Goal: Information Seeking & Learning: Compare options

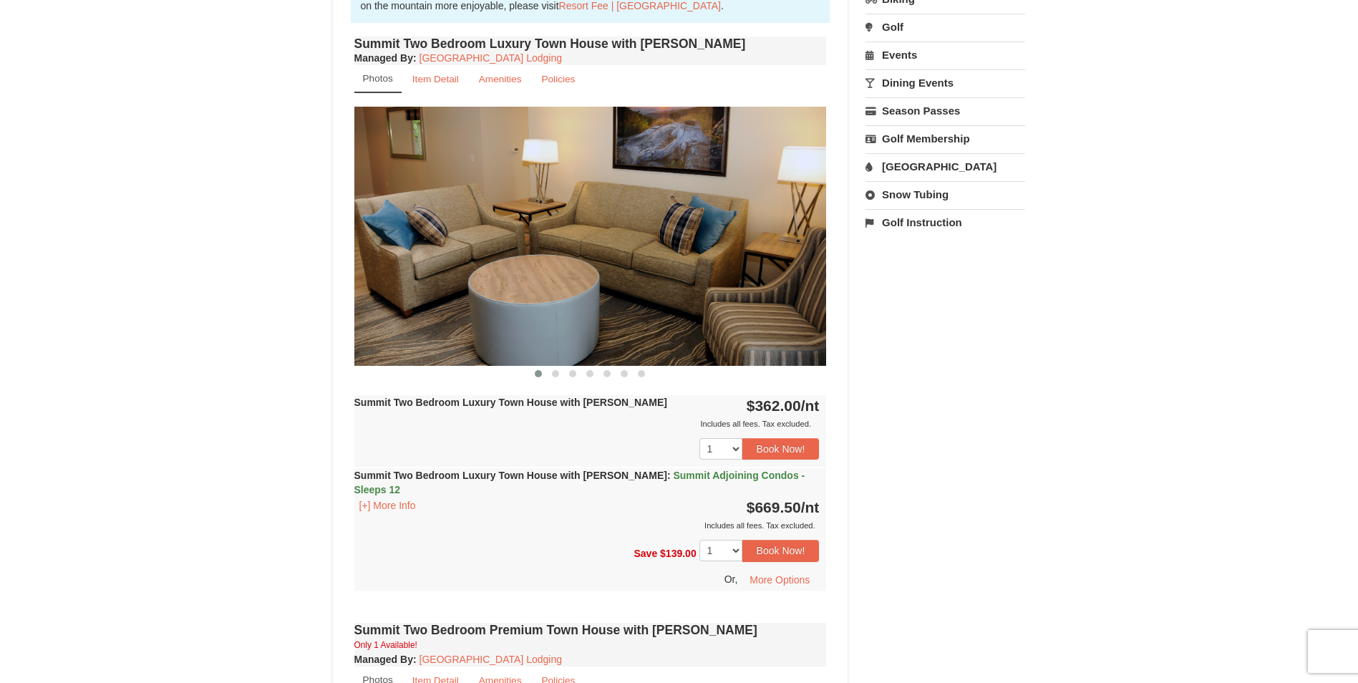
scroll to position [429, 0]
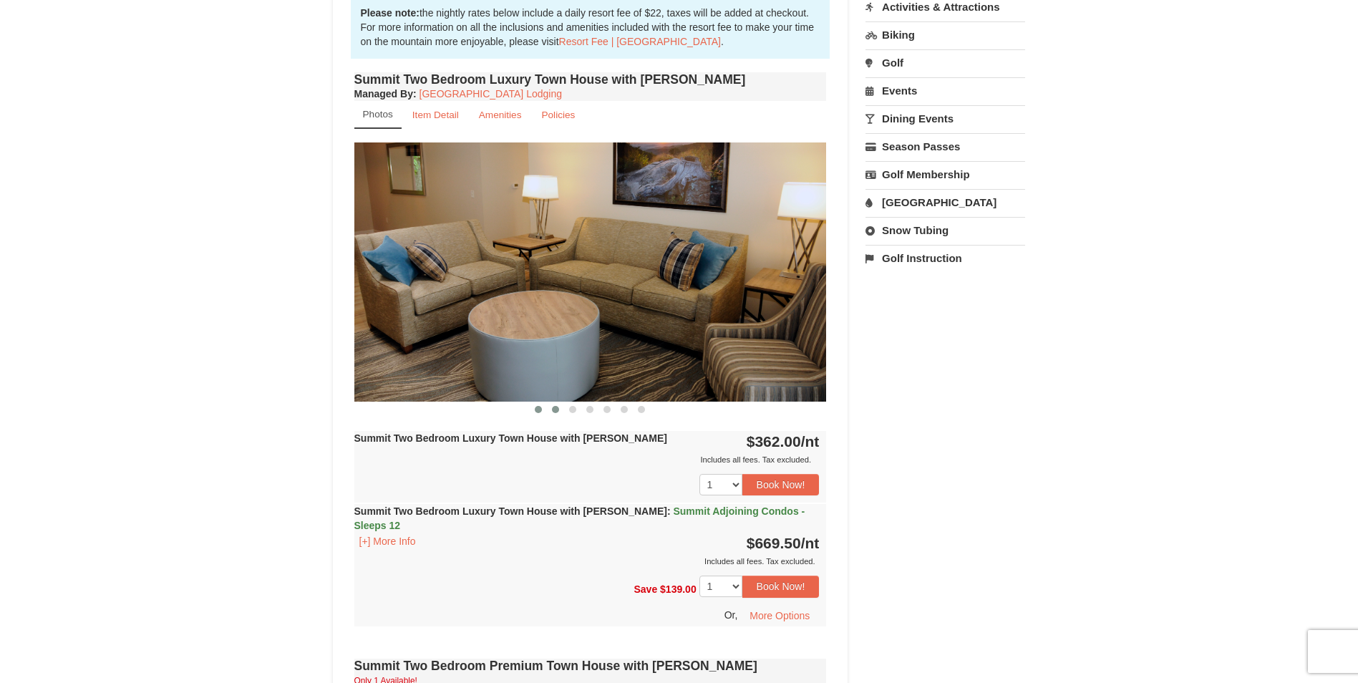
click at [551, 409] on button at bounding box center [555, 409] width 17 height 14
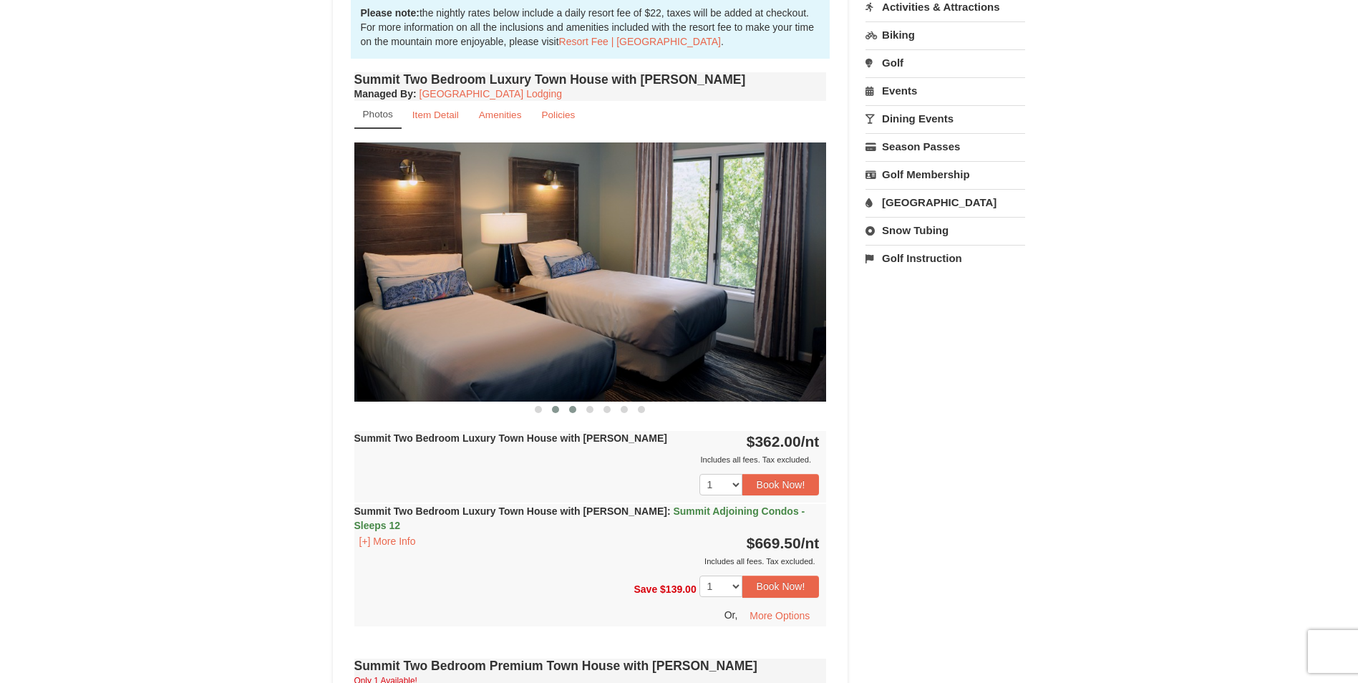
click at [568, 409] on button at bounding box center [572, 409] width 17 height 14
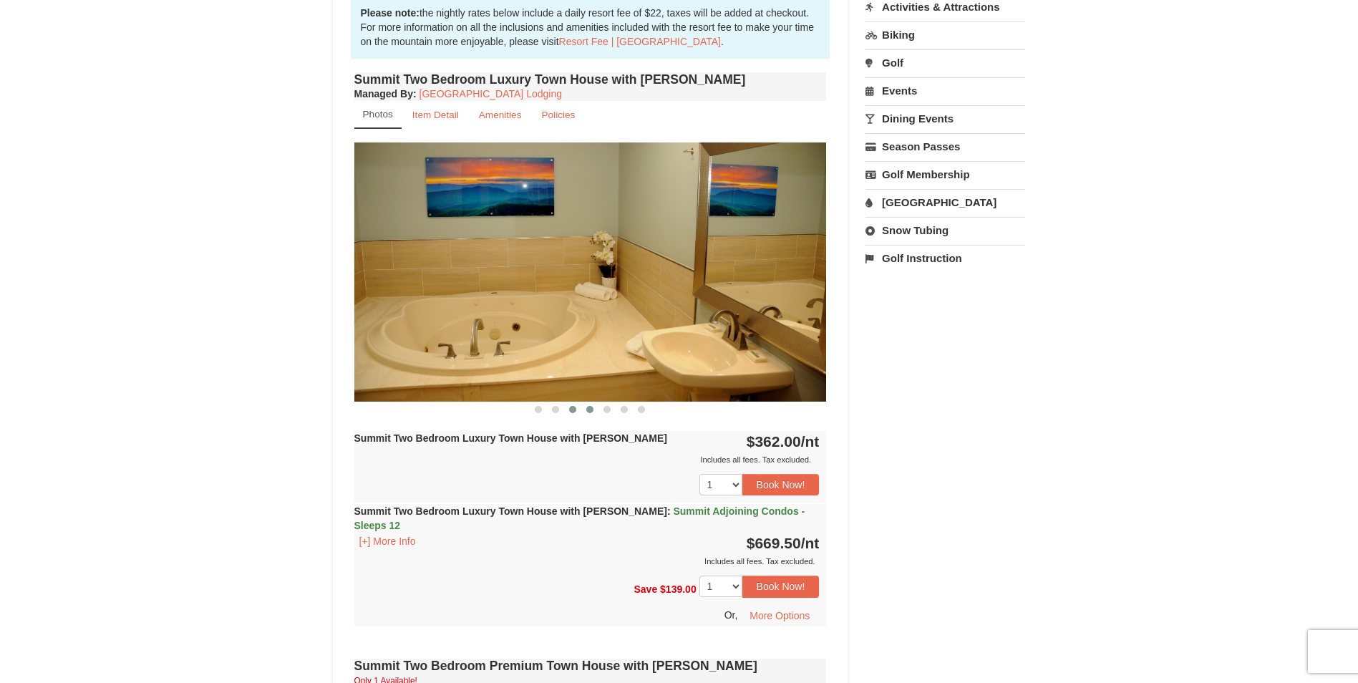
click at [586, 409] on span at bounding box center [589, 409] width 7 height 7
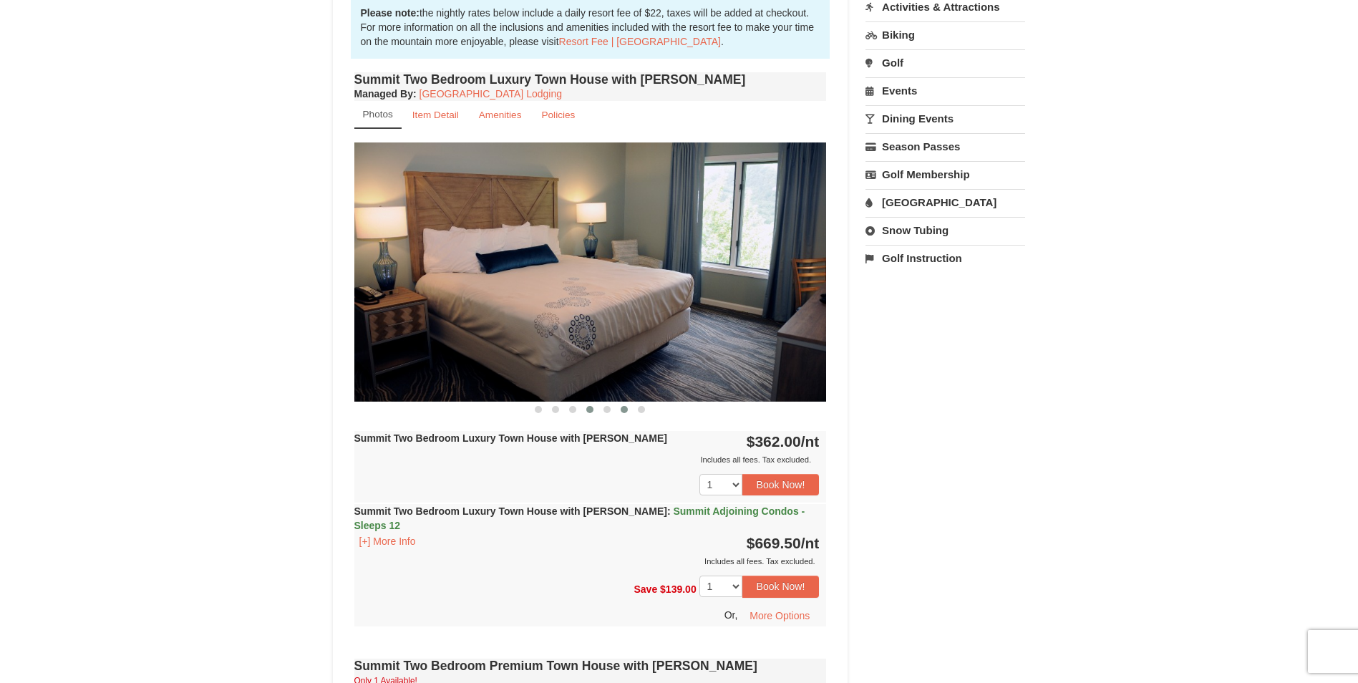
click at [624, 407] on span at bounding box center [624, 409] width 7 height 7
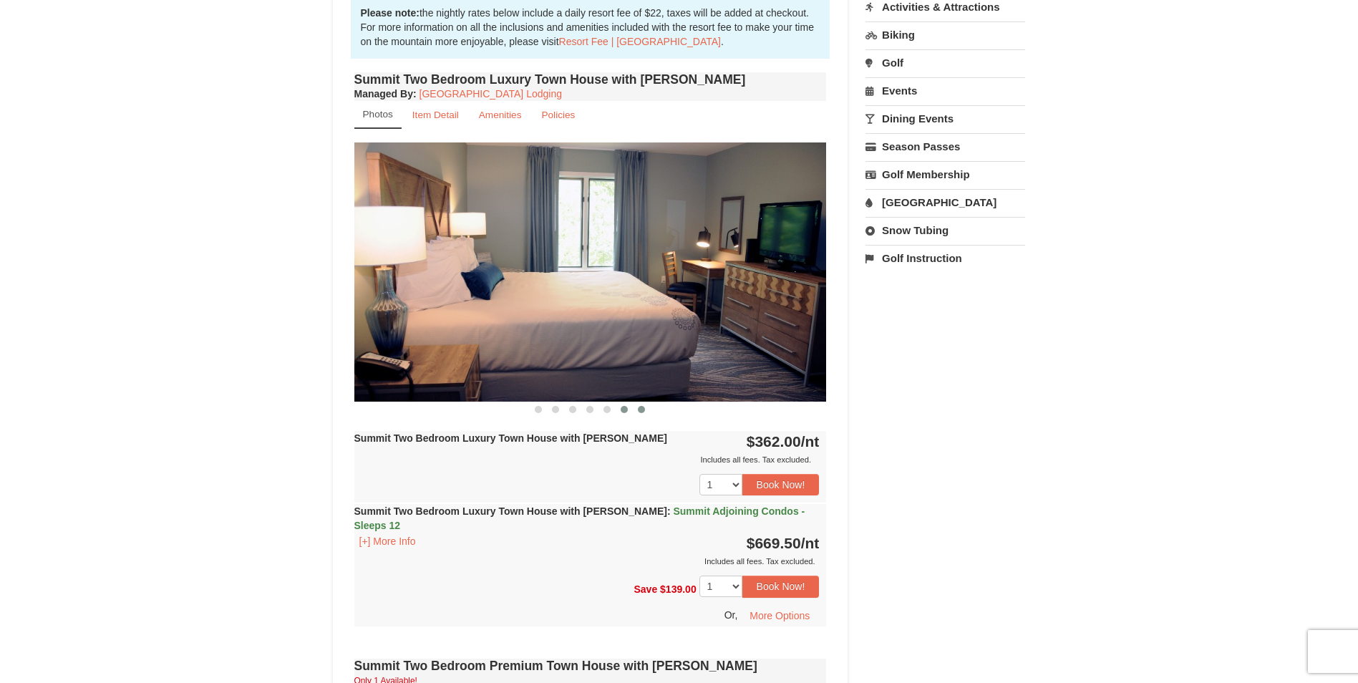
click at [639, 407] on span at bounding box center [641, 409] width 7 height 7
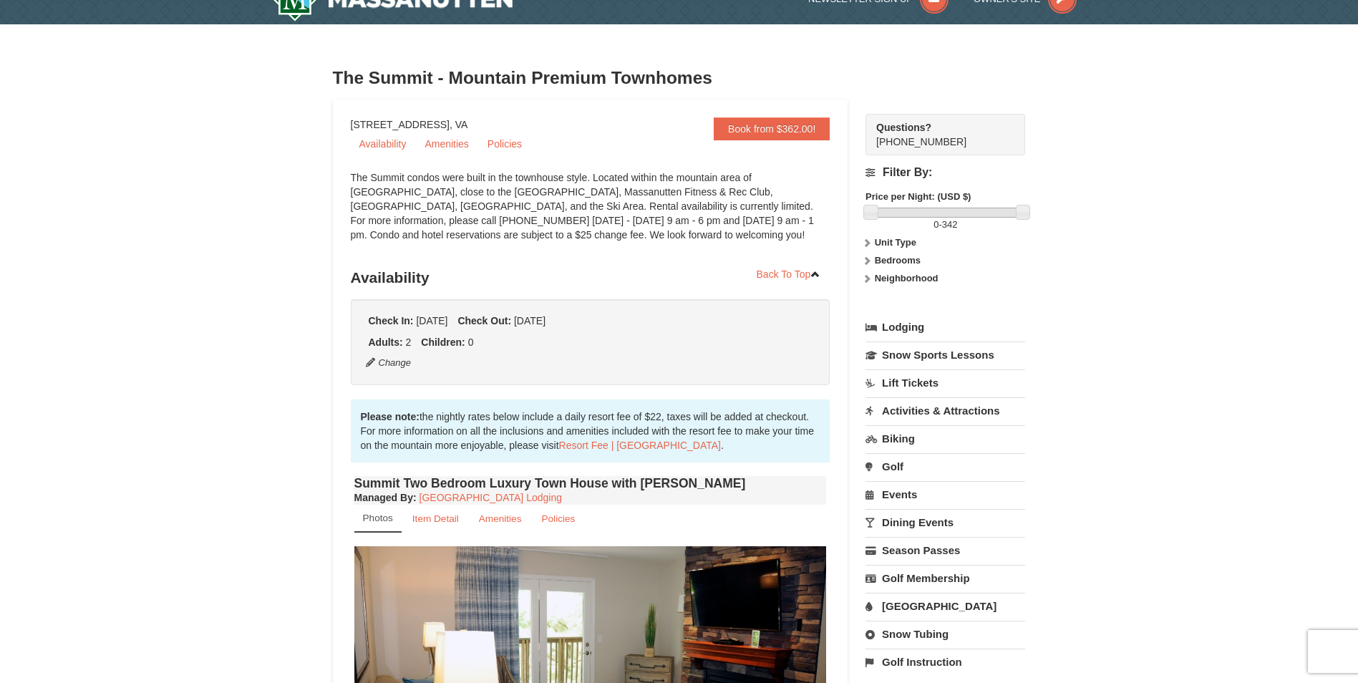
scroll to position [0, 0]
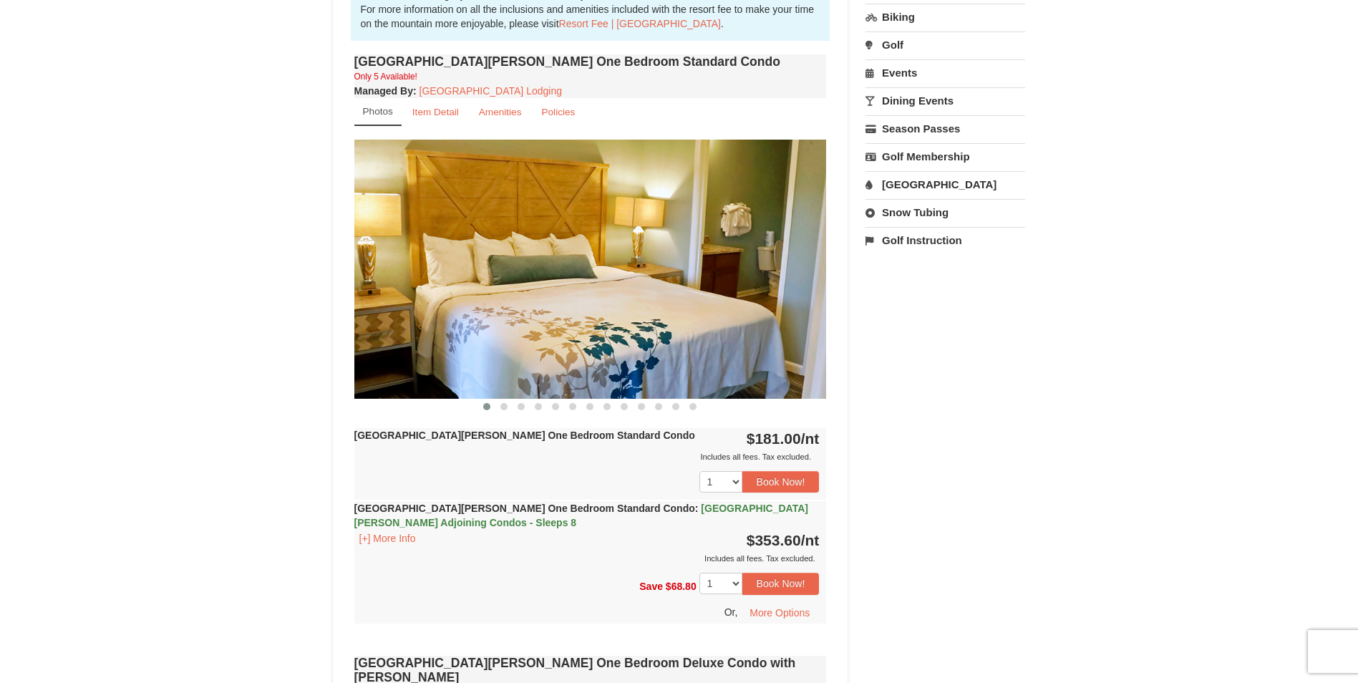
scroll to position [429, 0]
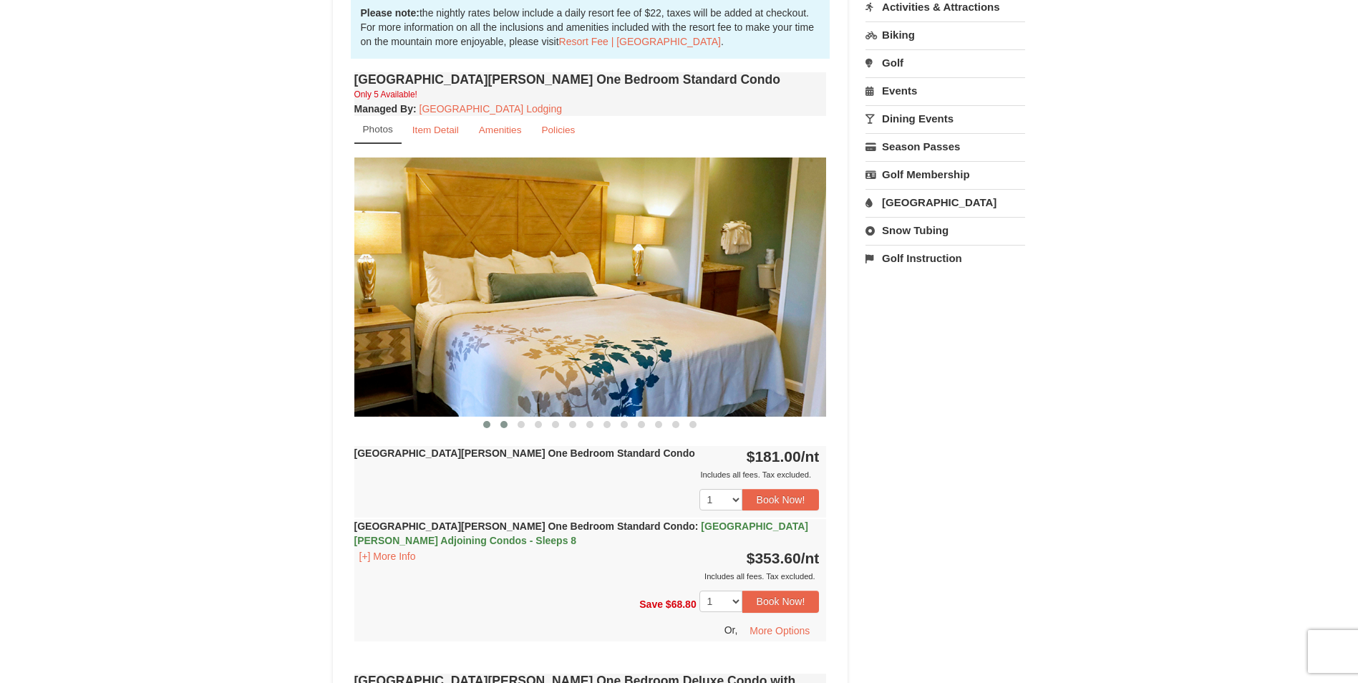
click at [503, 424] on span at bounding box center [503, 424] width 7 height 7
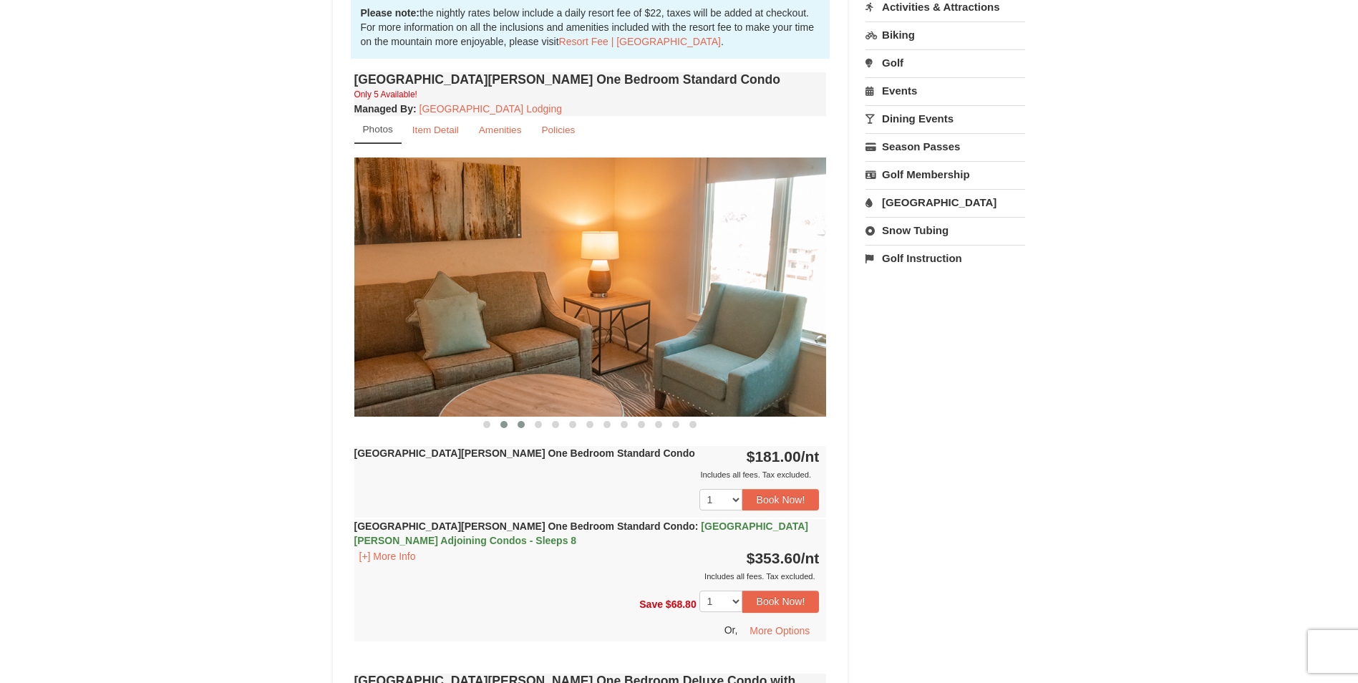
click at [515, 423] on button at bounding box center [520, 424] width 17 height 14
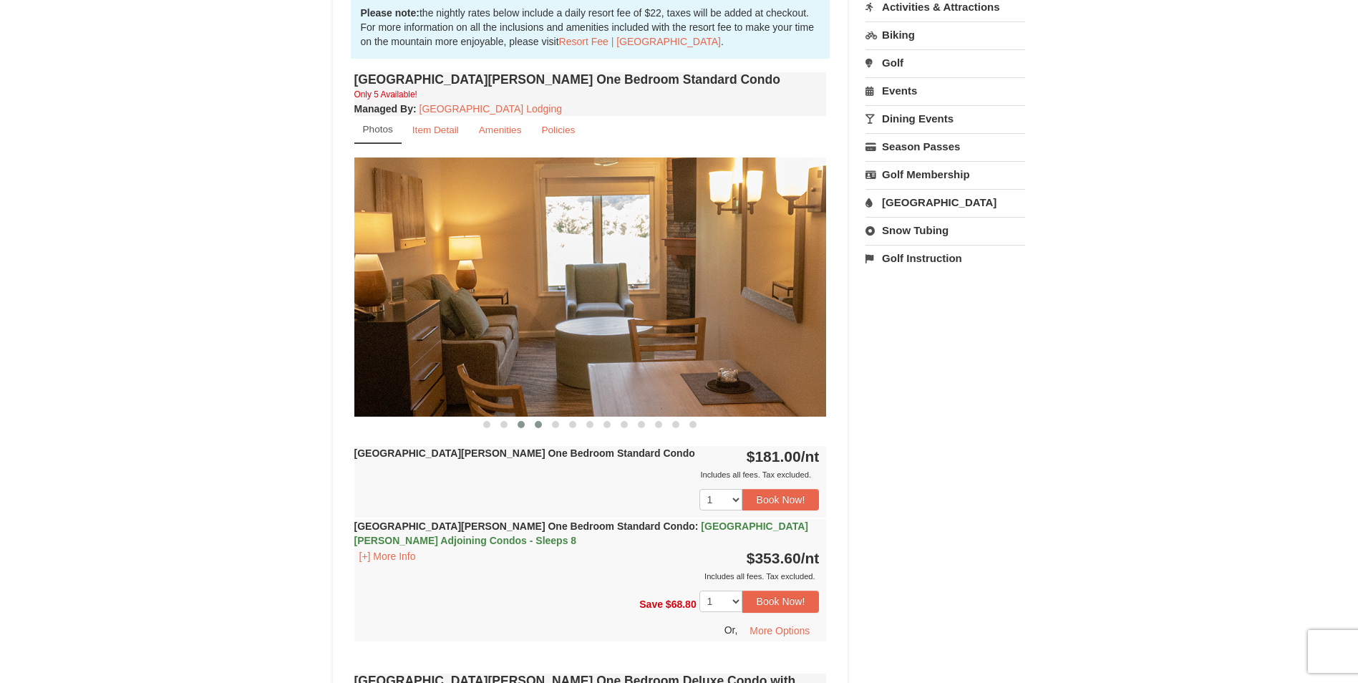
click at [537, 424] on span at bounding box center [538, 424] width 7 height 7
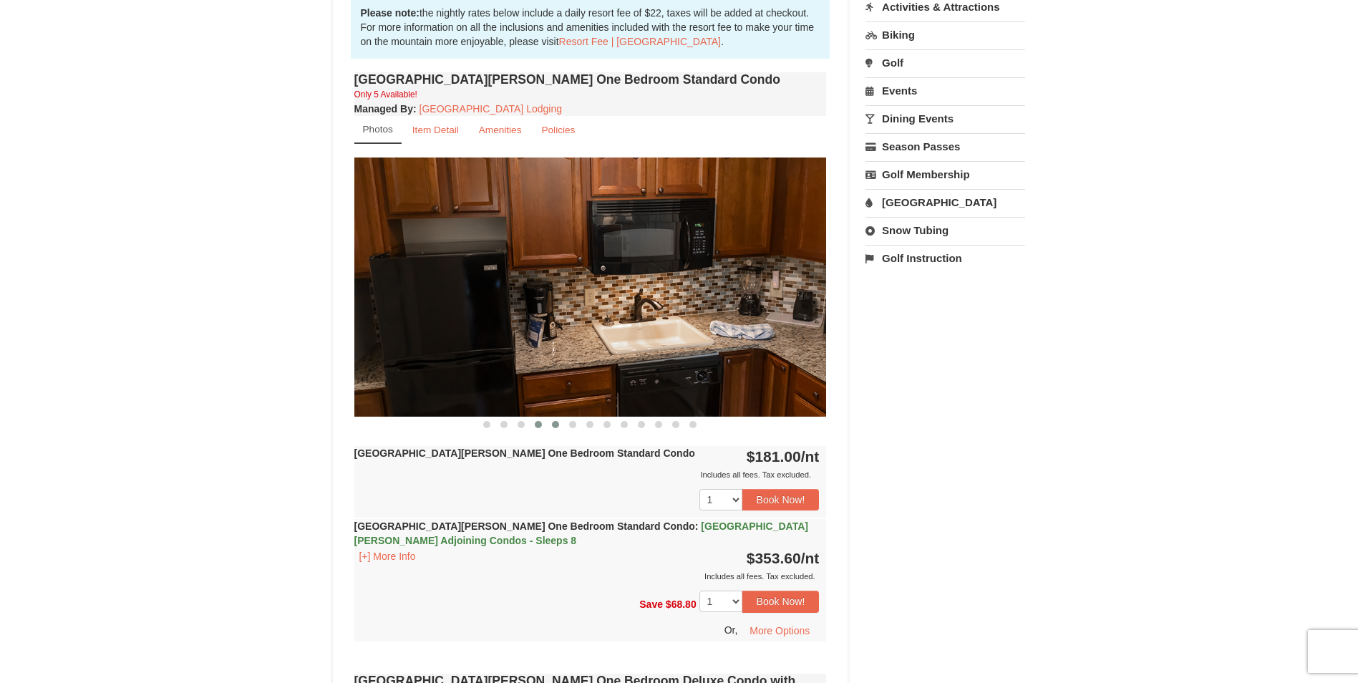
click at [558, 427] on span at bounding box center [555, 424] width 7 height 7
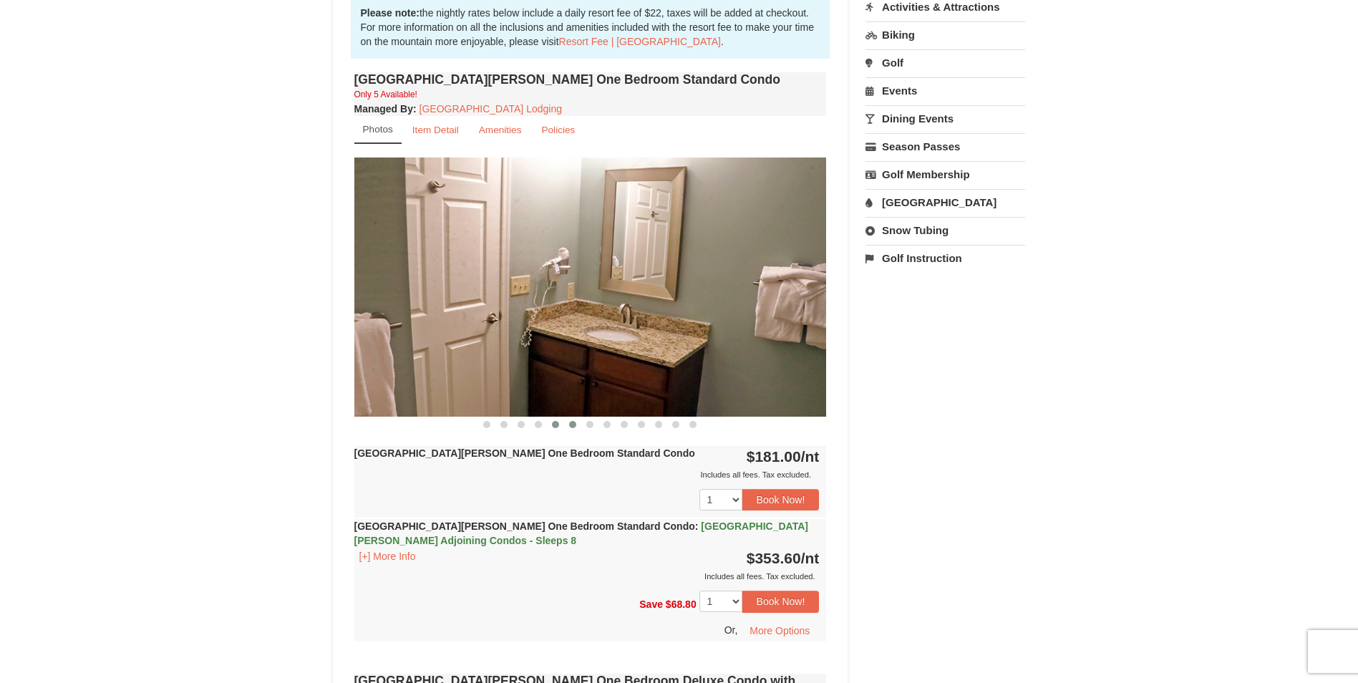
click at [570, 424] on span at bounding box center [572, 424] width 7 height 7
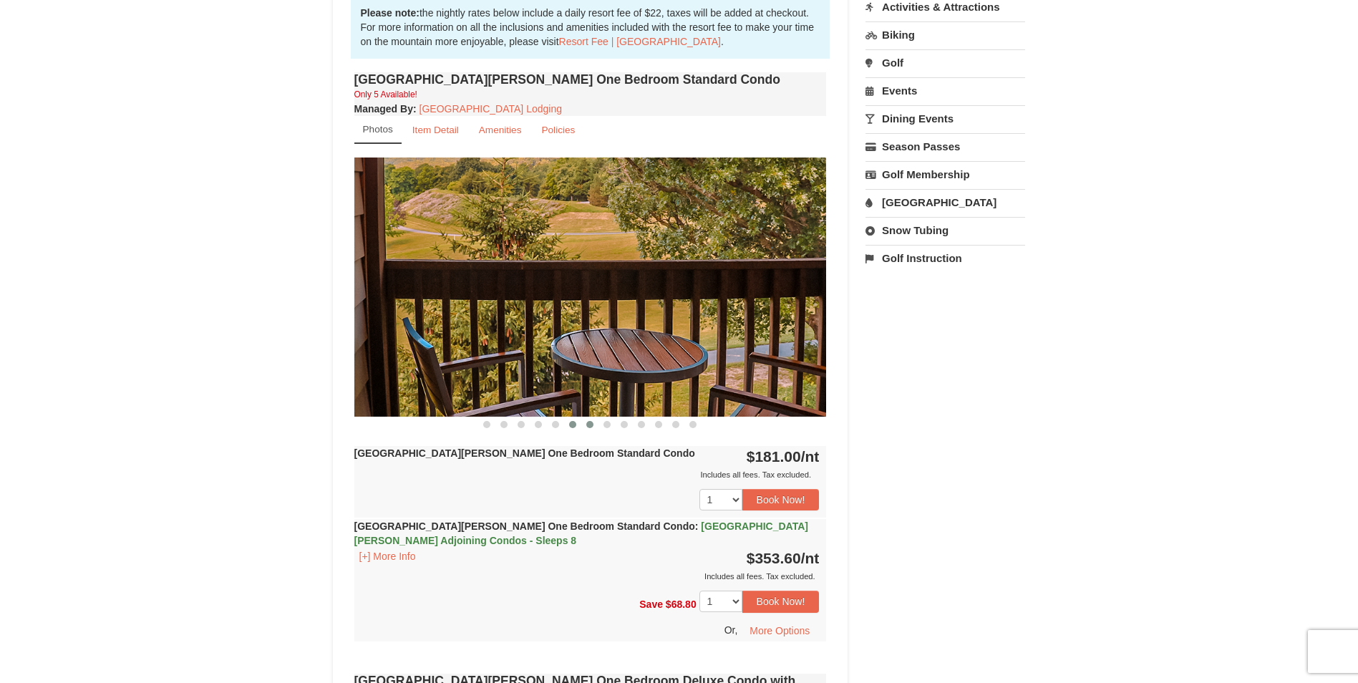
click at [591, 425] on span at bounding box center [589, 424] width 7 height 7
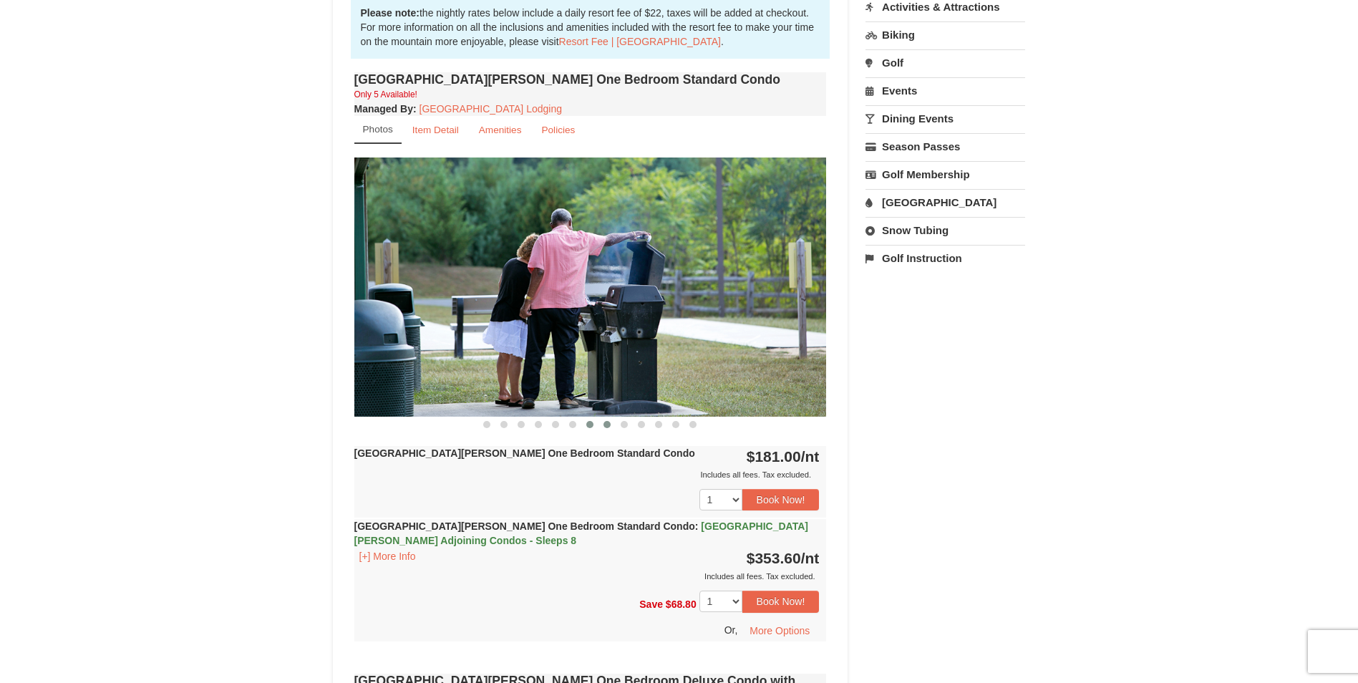
click at [606, 425] on span at bounding box center [606, 424] width 7 height 7
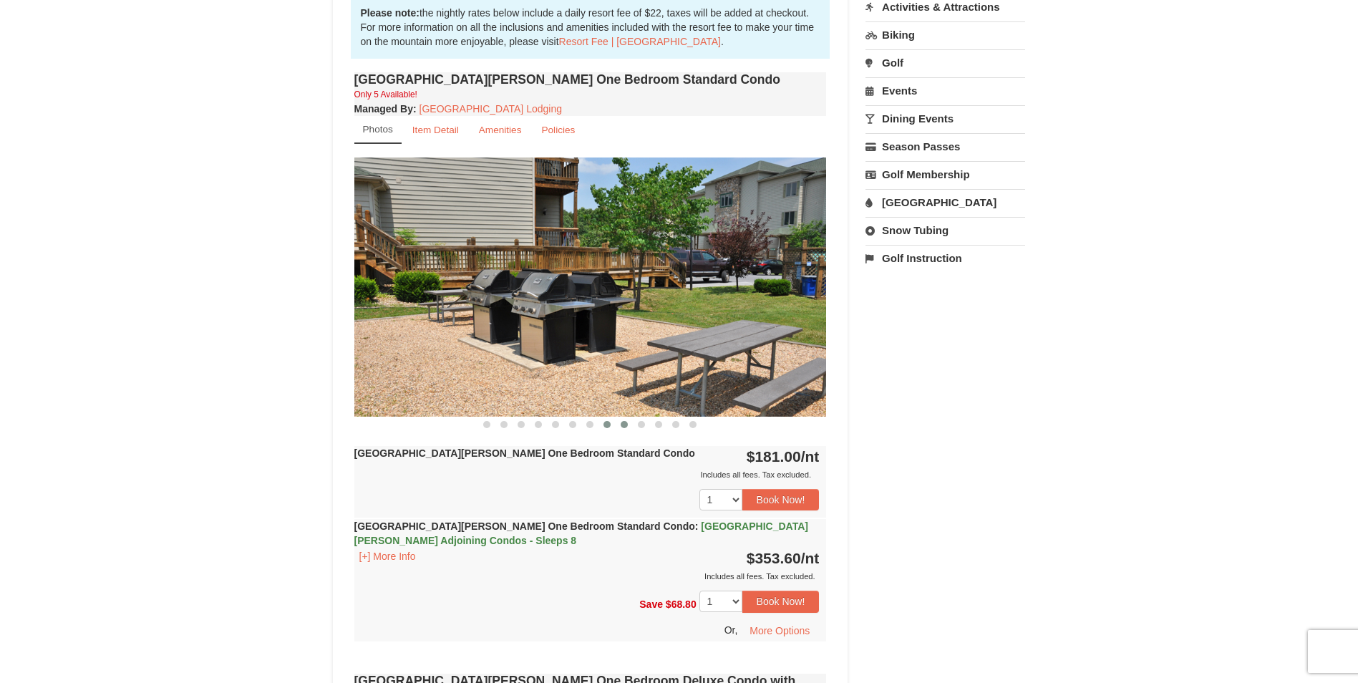
click at [626, 425] on span at bounding box center [624, 424] width 7 height 7
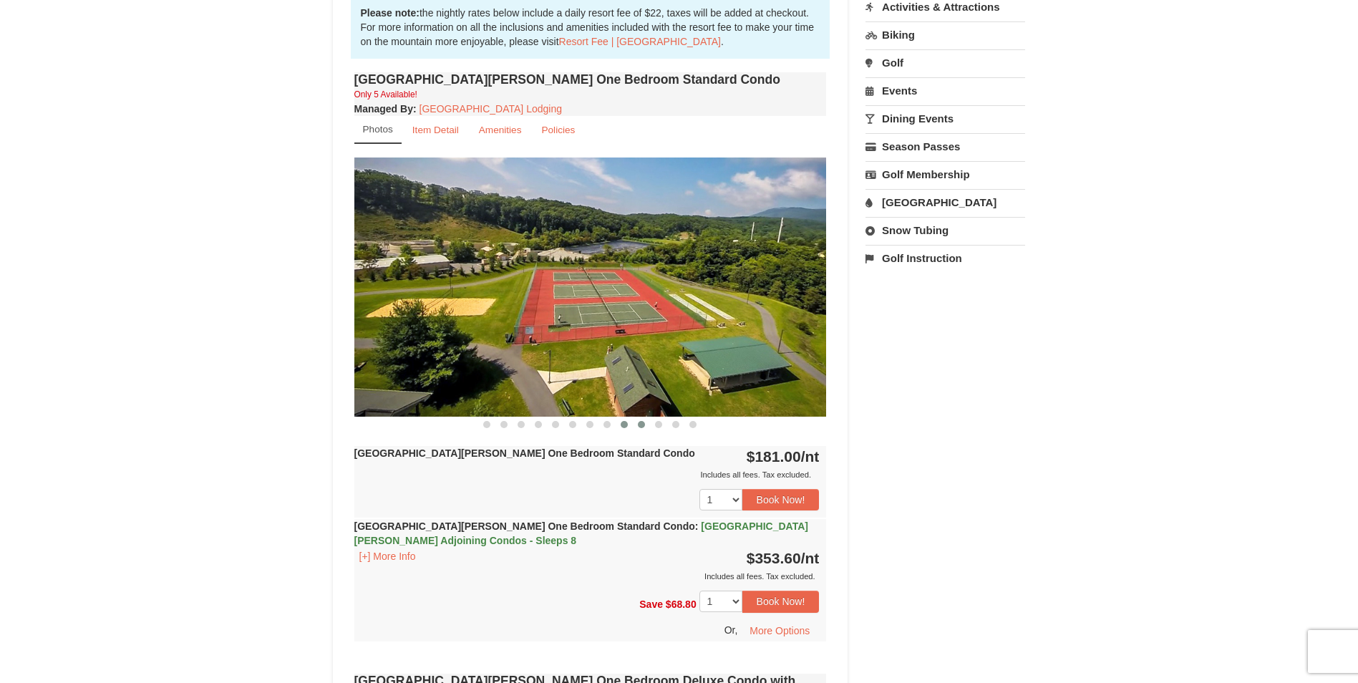
click at [636, 424] on button at bounding box center [641, 424] width 17 height 14
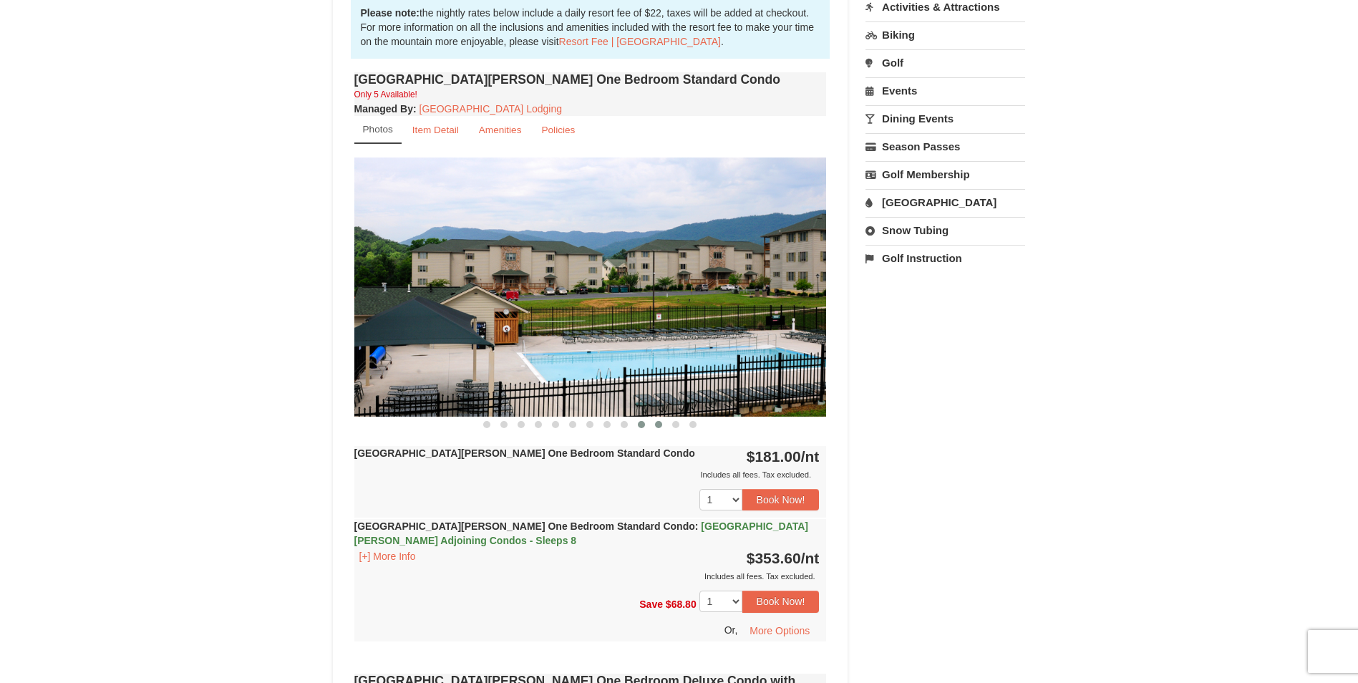
click at [659, 426] on span at bounding box center [658, 424] width 7 height 7
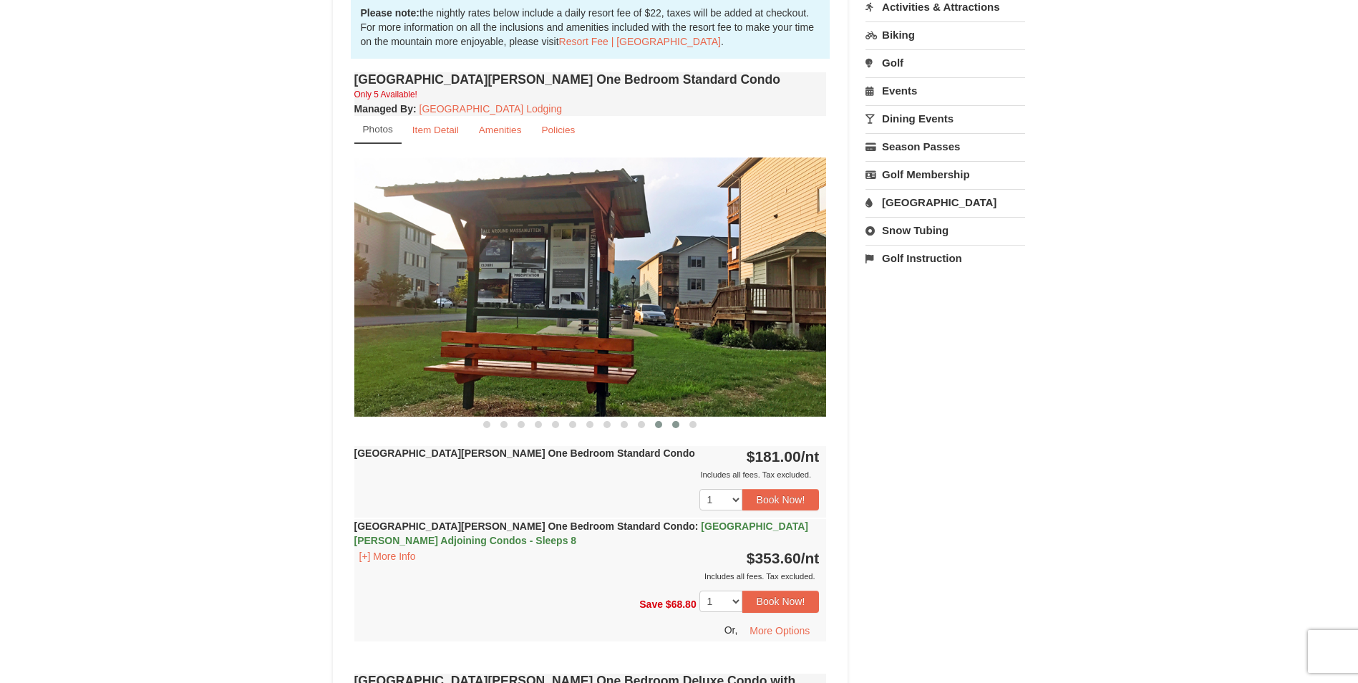
click at [667, 425] on button at bounding box center [675, 424] width 17 height 14
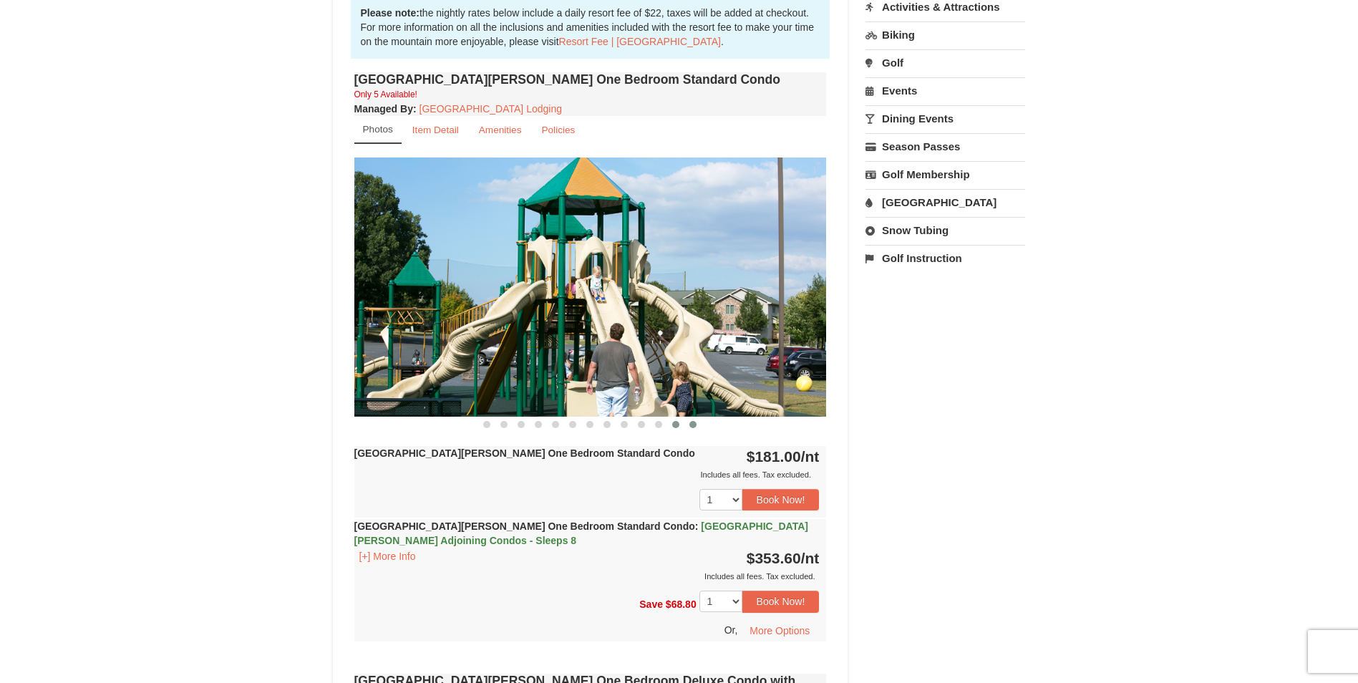
click at [699, 423] on button at bounding box center [692, 424] width 17 height 14
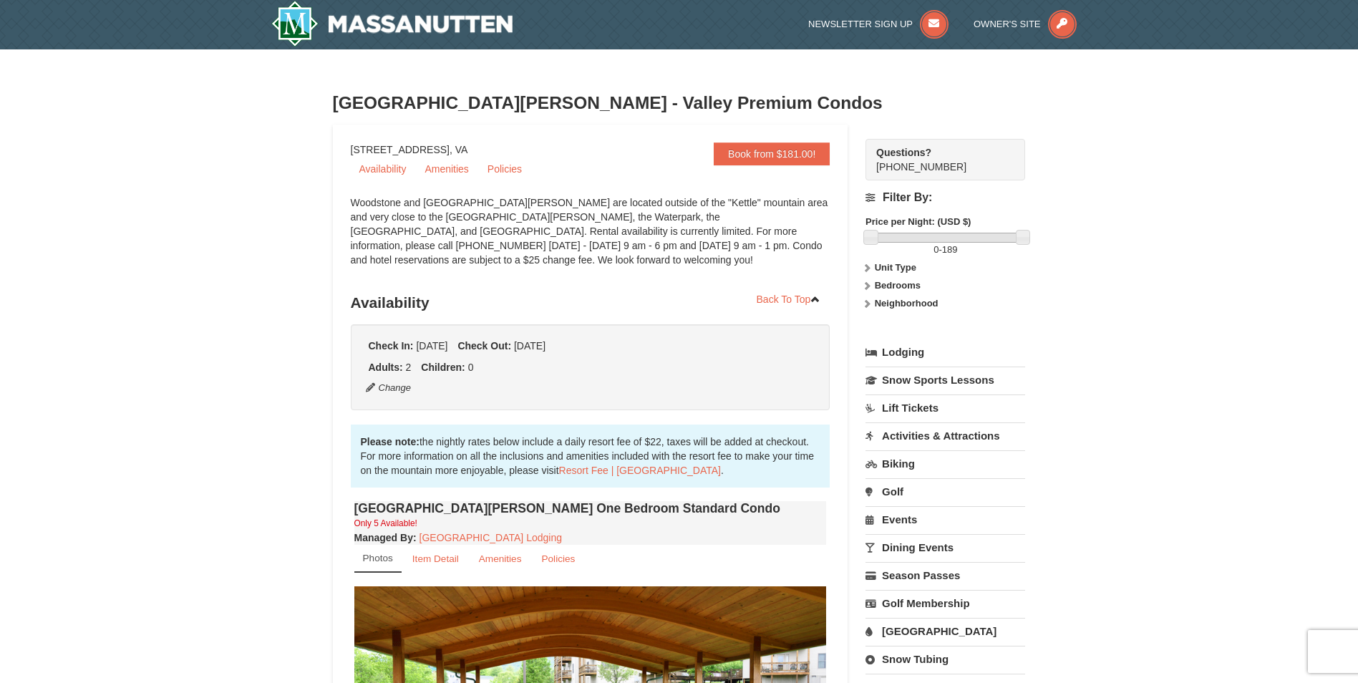
scroll to position [0, 0]
